Goal: Task Accomplishment & Management: Manage account settings

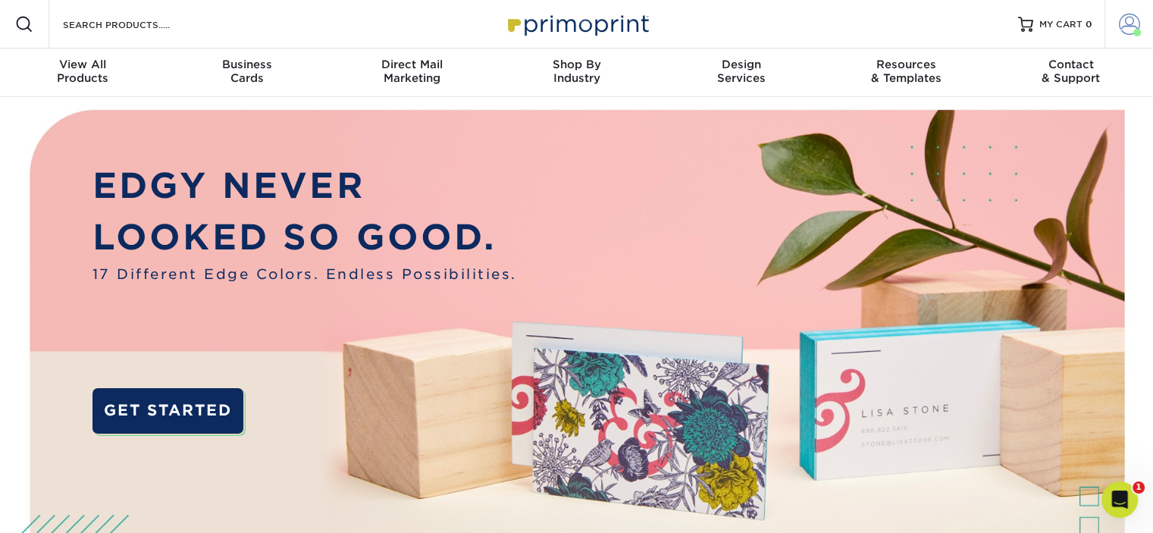
click at [1133, 19] on span at bounding box center [1129, 24] width 21 height 21
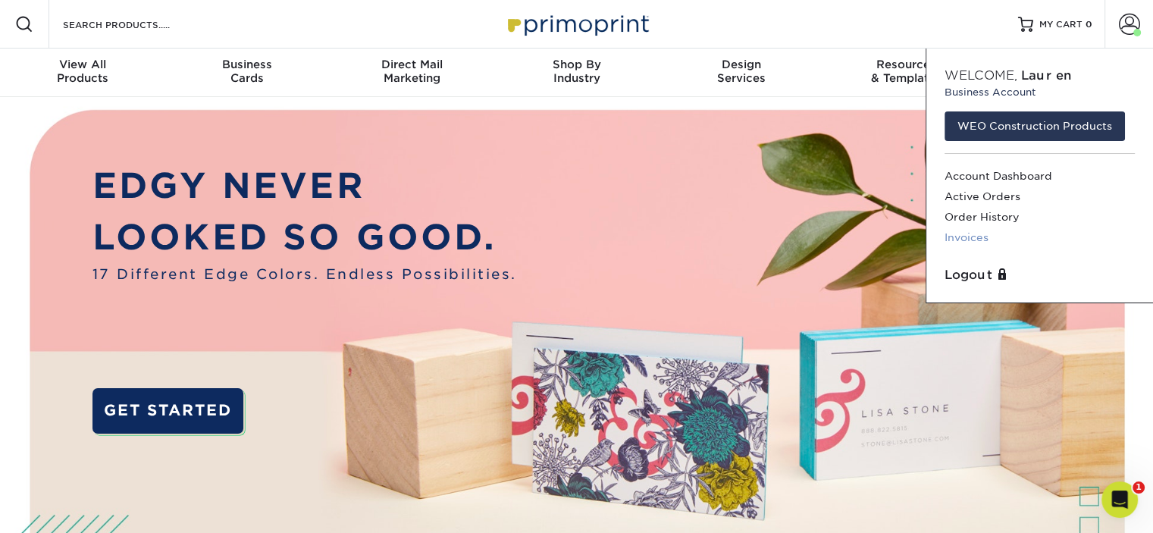
click at [971, 236] on link "Invoices" at bounding box center [1040, 237] width 190 height 20
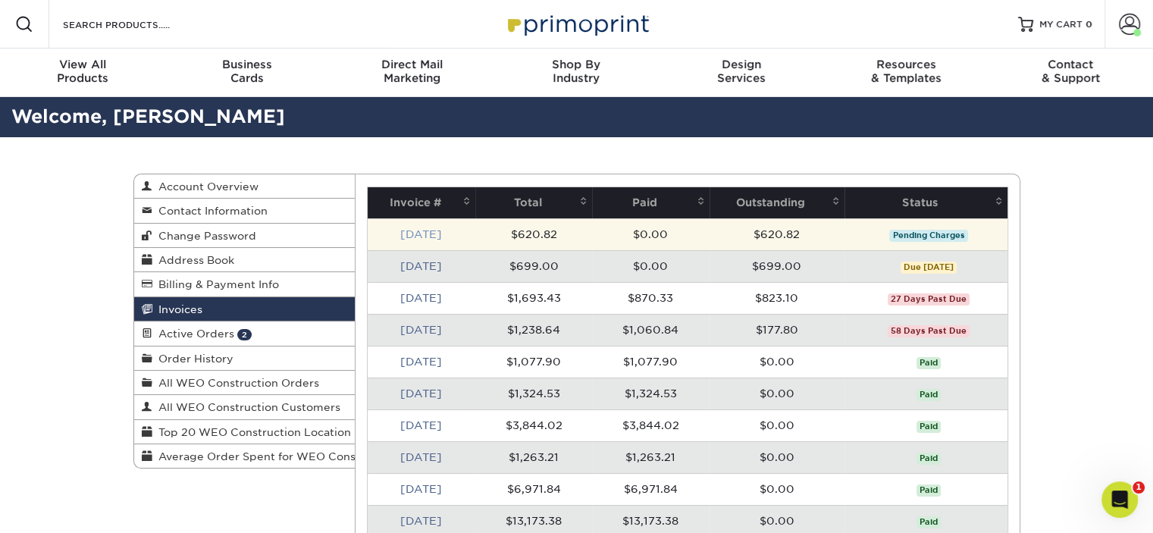
click at [428, 228] on link "[DATE]" at bounding box center [421, 234] width 42 height 12
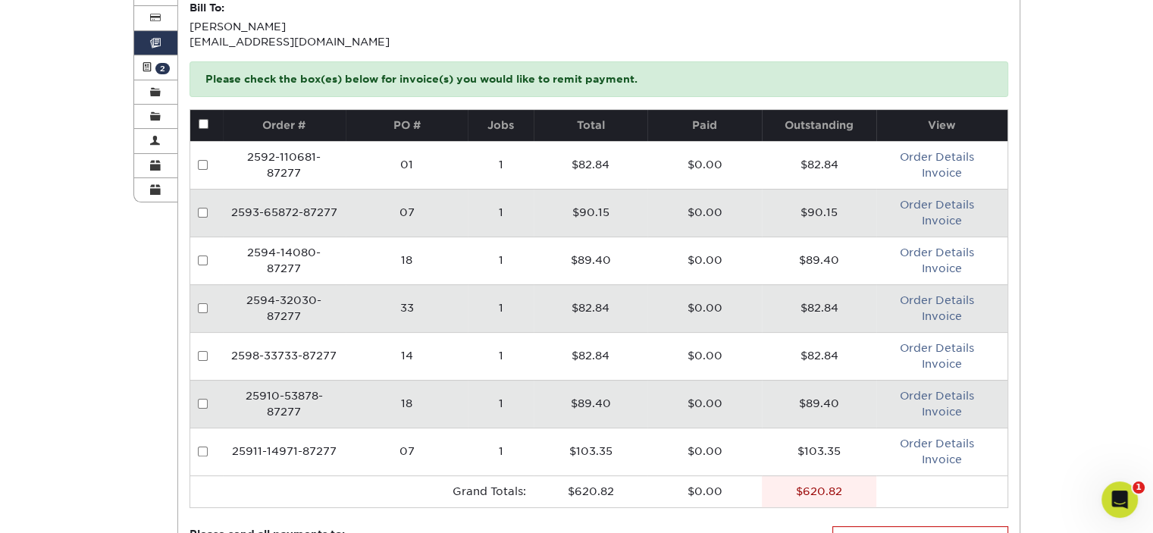
scroll to position [340, 0]
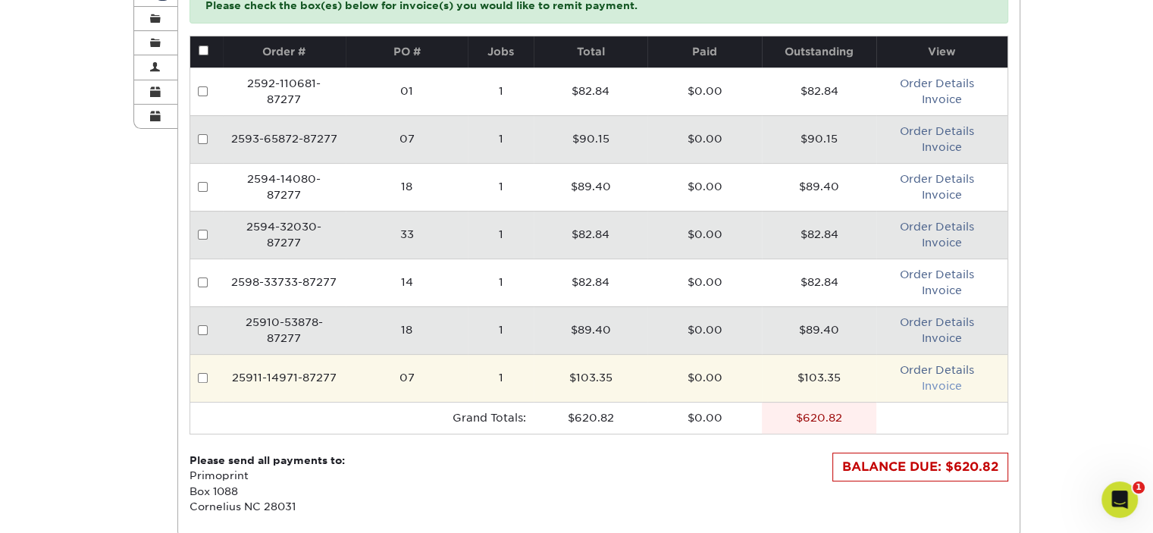
click at [947, 389] on link "Invoice" at bounding box center [942, 386] width 40 height 12
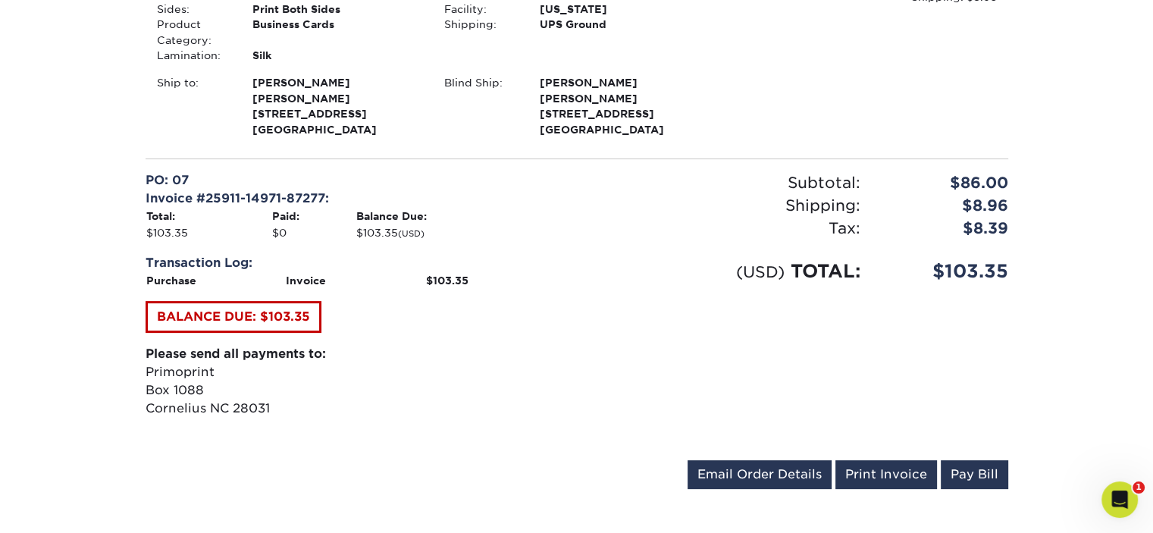
scroll to position [402, 0]
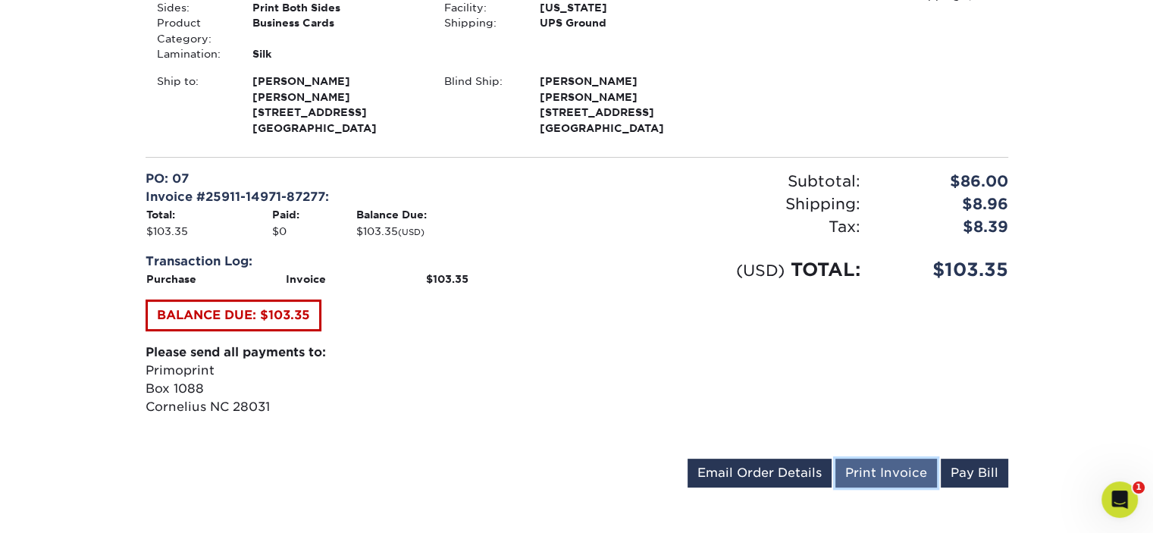
click at [864, 469] on link "Print Invoice" at bounding box center [887, 473] width 102 height 29
